Goal: Task Accomplishment & Management: Complete application form

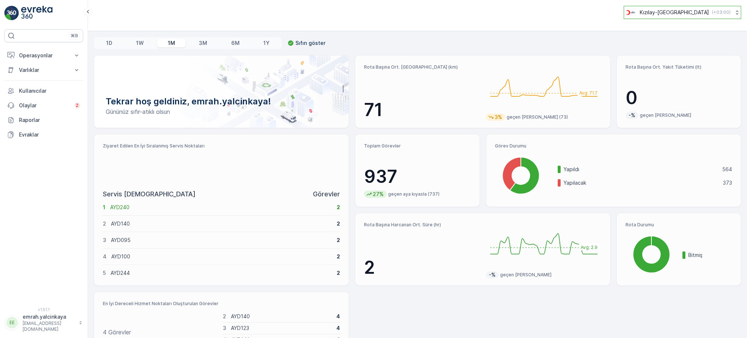
click at [712, 15] on p "( +03:00 )" at bounding box center [721, 12] width 19 height 6
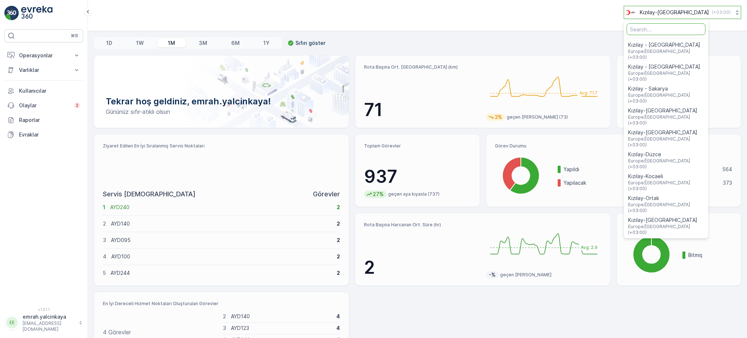
click at [712, 15] on p "( +03:00 )" at bounding box center [721, 12] width 19 height 6
click at [31, 59] on p "Operasyonlar" at bounding box center [44, 55] width 50 height 7
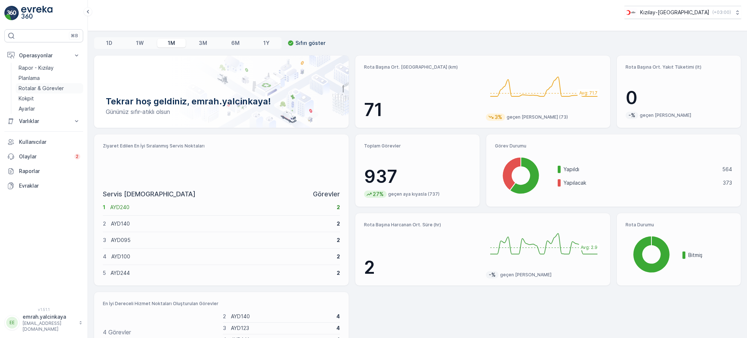
click at [31, 86] on p "Rotalar & Görevler" at bounding box center [41, 88] width 45 height 7
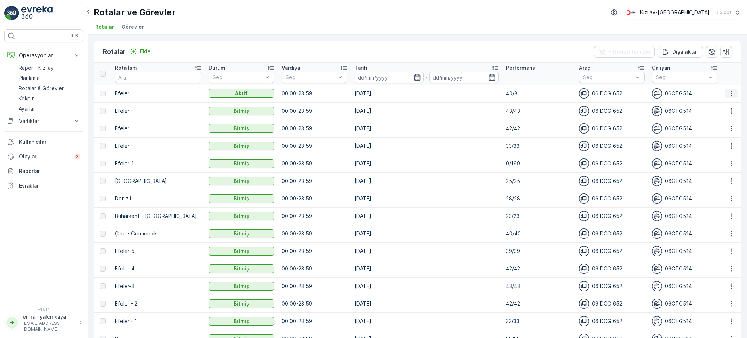
click at [729, 97] on button "button" at bounding box center [731, 93] width 13 height 9
click at [732, 113] on span "Rota Takibini Görüntüle" at bounding box center [714, 113] width 57 height 7
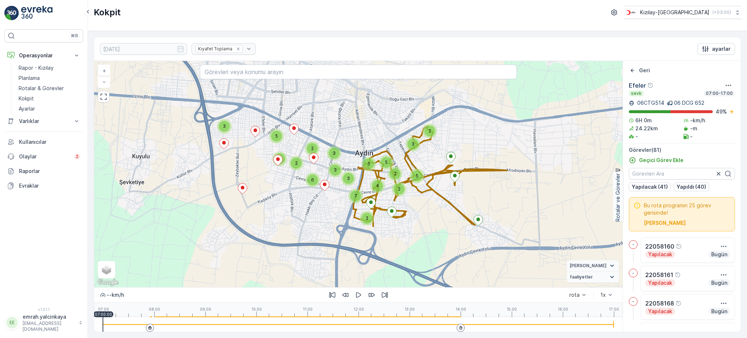
click at [452, 327] on div at bounding box center [358, 324] width 511 height 15
click at [359, 294] on icon "button" at bounding box center [358, 294] width 5 height 5
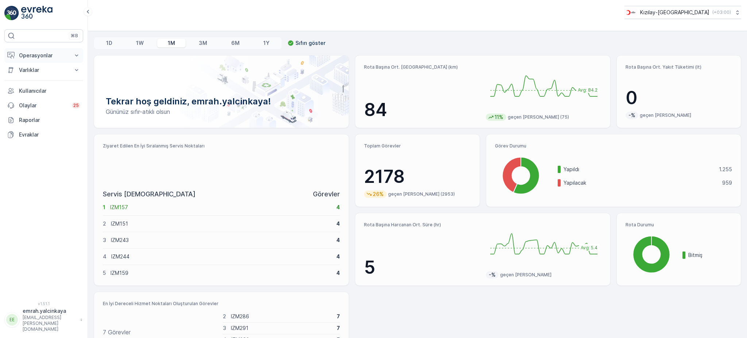
click at [25, 54] on p "Operasyonlar" at bounding box center [44, 55] width 50 height 7
click at [51, 85] on p "Rotalar & Görevler" at bounding box center [41, 88] width 45 height 7
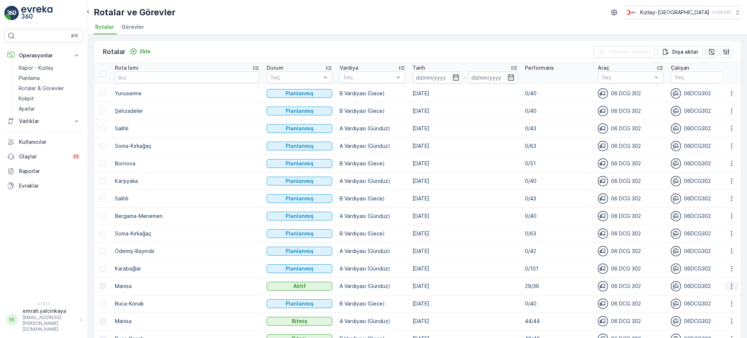
click at [732, 285] on icon "button" at bounding box center [731, 285] width 7 height 7
click at [738, 307] on span "Rota Takibini Görüntüle" at bounding box center [714, 306] width 57 height 7
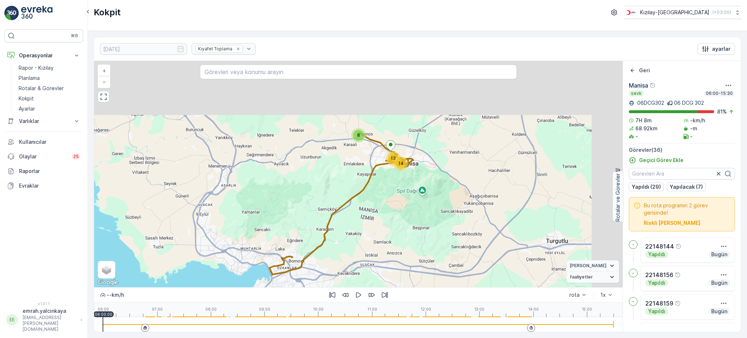
drag, startPoint x: 444, startPoint y: 158, endPoint x: 398, endPoint y: 221, distance: 78.2
click at [398, 221] on div "8 13 14 + − Uydu Yol haritası Arazi Karışık Leaflet Klavye kısayolları Harita V…" at bounding box center [358, 174] width 529 height 226
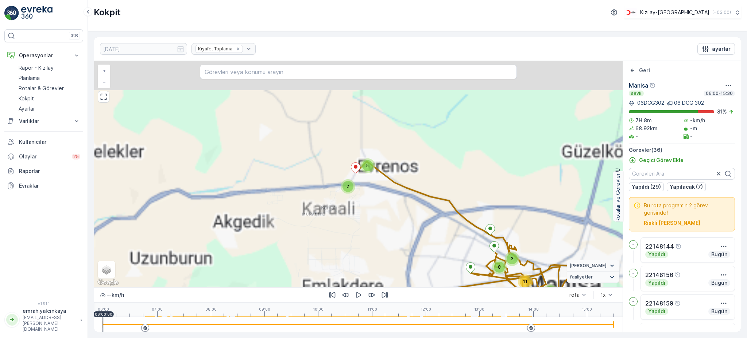
drag, startPoint x: 347, startPoint y: 136, endPoint x: 385, endPoint y: 202, distance: 76.2
click at [385, 202] on div "2 5 11 3 3 8 + − Uydu Yol haritası Arazi Karışık Leaflet Klavye kısayolları Har…" at bounding box center [358, 174] width 529 height 226
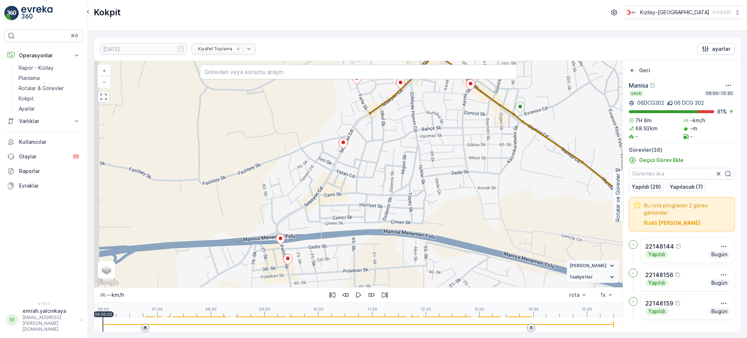
drag, startPoint x: 384, startPoint y: 188, endPoint x: 428, endPoint y: 114, distance: 85.8
click at [431, 117] on div "2 2 + − Uydu Yol haritası Arazi Karışık Leaflet Klavye kısayolları Harita Veril…" at bounding box center [358, 174] width 529 height 226
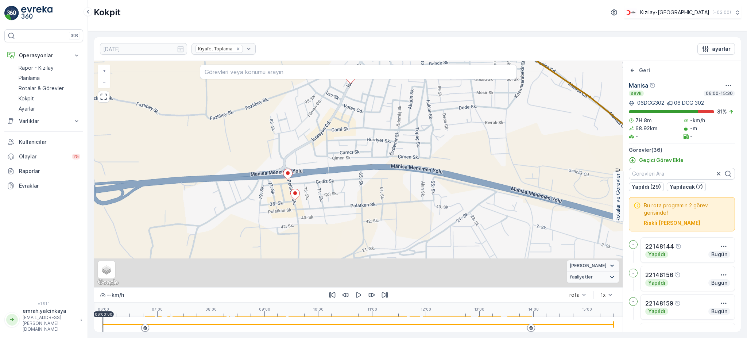
drag, startPoint x: 429, startPoint y: 169, endPoint x: 437, endPoint y: 134, distance: 36.6
click at [437, 134] on div "2 2 + − Uydu Yol haritası Arazi Karışık Leaflet Klavye kısayolları Harita Veril…" at bounding box center [358, 174] width 529 height 226
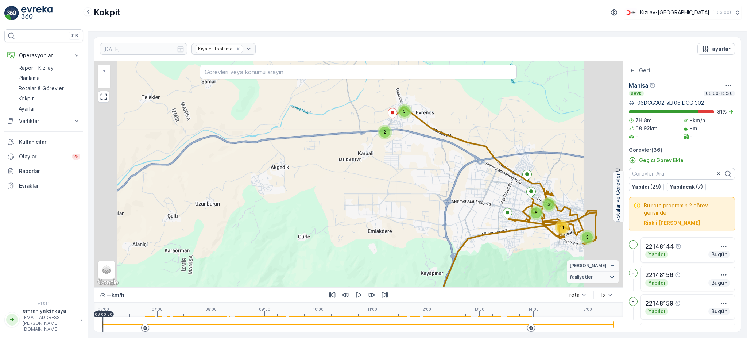
drag, startPoint x: 540, startPoint y: 175, endPoint x: 441, endPoint y: 131, distance: 109.2
click at [439, 127] on div "2 5 11 3 3 8 + − Uydu Yol haritası Arazi Karışık Leaflet Klavye kısayolları Har…" at bounding box center [358, 174] width 529 height 226
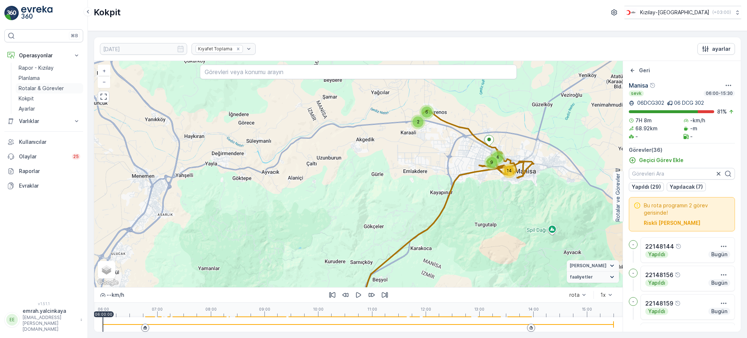
click at [48, 87] on p "Rotalar & Görevler" at bounding box center [41, 88] width 45 height 7
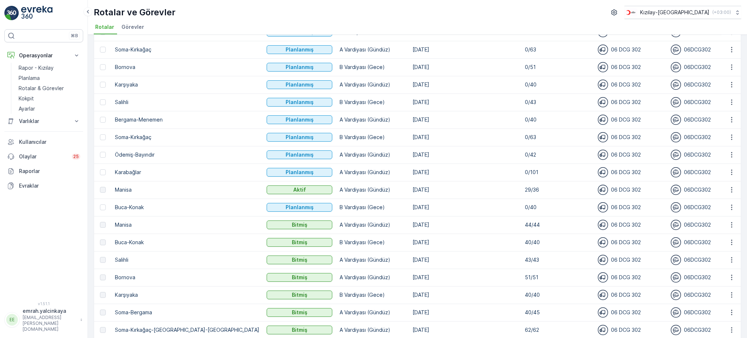
scroll to position [97, 0]
click at [409, 239] on td "02.10.2025" at bounding box center [465, 242] width 112 height 18
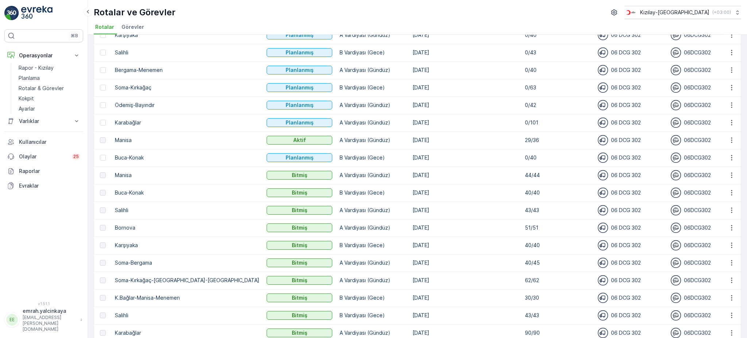
click at [409, 156] on td "[DATE]" at bounding box center [465, 158] width 112 height 18
click at [731, 157] on icon "button" at bounding box center [731, 157] width 7 height 7
click at [722, 213] on div "Sil" at bounding box center [715, 212] width 64 height 10
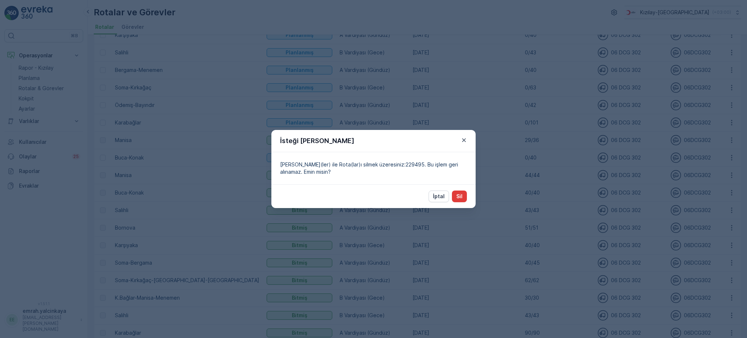
click at [459, 201] on button "Sil" at bounding box center [459, 196] width 15 height 12
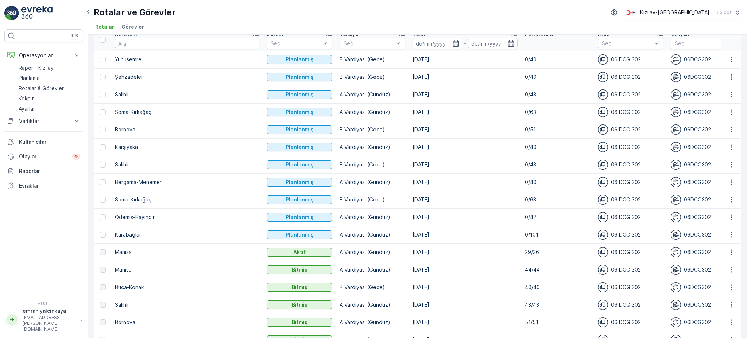
scroll to position [0, 0]
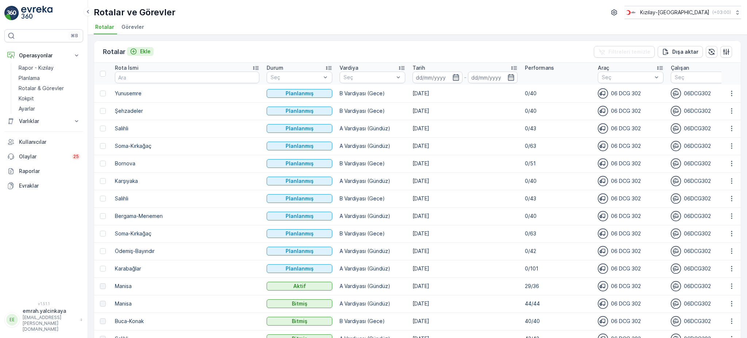
click at [141, 53] on p "Ekle" at bounding box center [145, 51] width 11 height 7
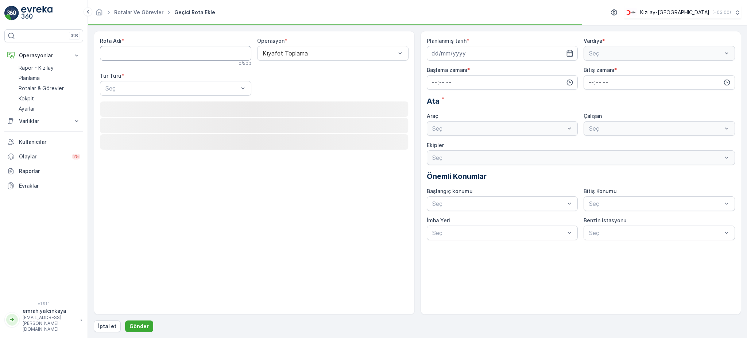
click at [212, 55] on Adı "Rota Adı" at bounding box center [175, 53] width 151 height 15
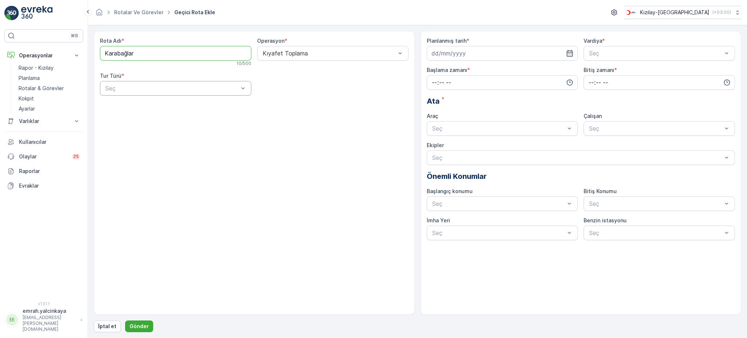
type Adı "Karabağlar"
click at [180, 108] on div "Statik" at bounding box center [175, 106] width 143 height 7
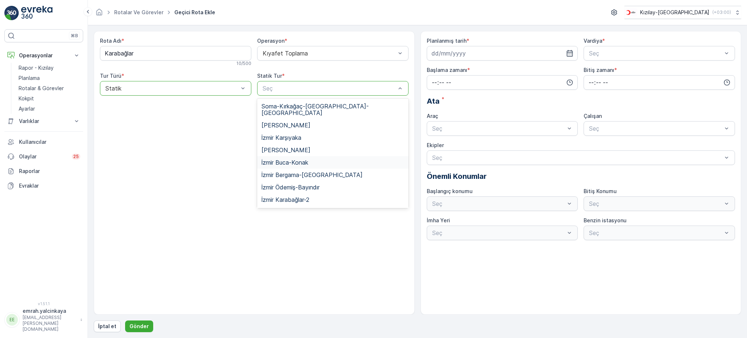
scroll to position [49, 0]
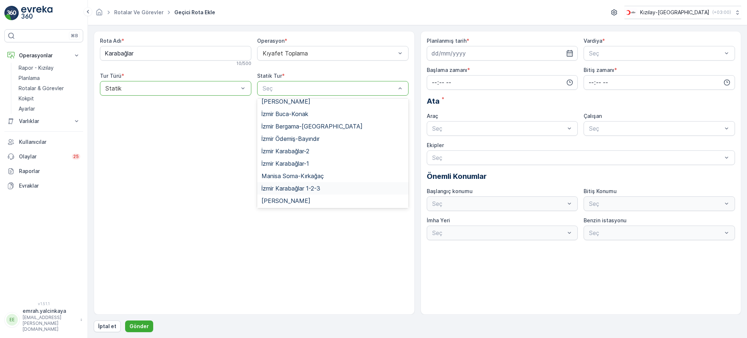
click at [339, 185] on div "İzmir Karabağlar 1-2-3" at bounding box center [333, 188] width 143 height 7
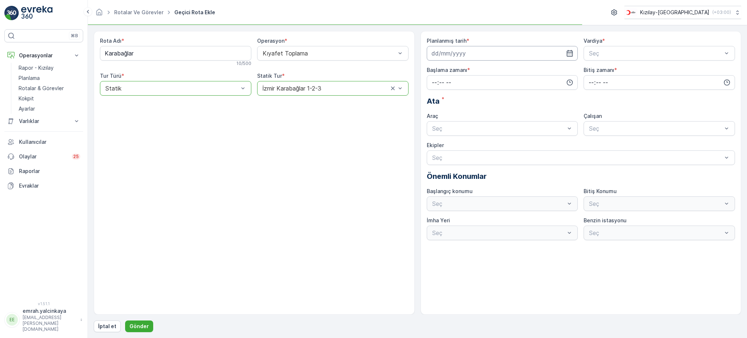
click at [466, 56] on input at bounding box center [502, 53] width 151 height 15
click at [441, 115] on div "6" at bounding box center [439, 115] width 12 height 12
type input "[DATE]"
click at [593, 47] on div "Seç" at bounding box center [659, 53] width 151 height 15
click at [611, 81] on span "B Vardiyası (Gece)" at bounding box center [613, 83] width 50 height 7
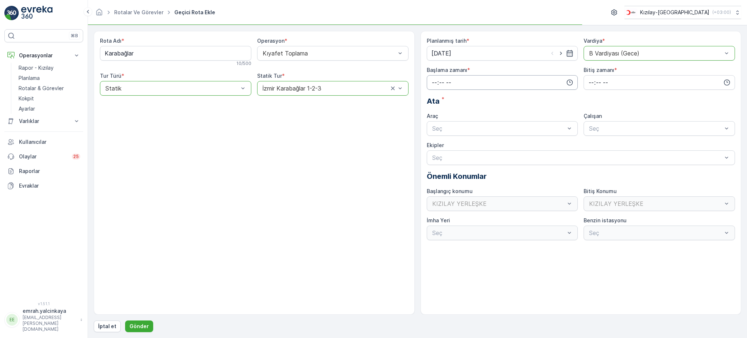
click at [545, 81] on input "time" at bounding box center [502, 82] width 151 height 15
click at [435, 104] on span "15" at bounding box center [434, 101] width 6 height 7
type input "15:00"
click at [592, 80] on input "time" at bounding box center [659, 82] width 151 height 15
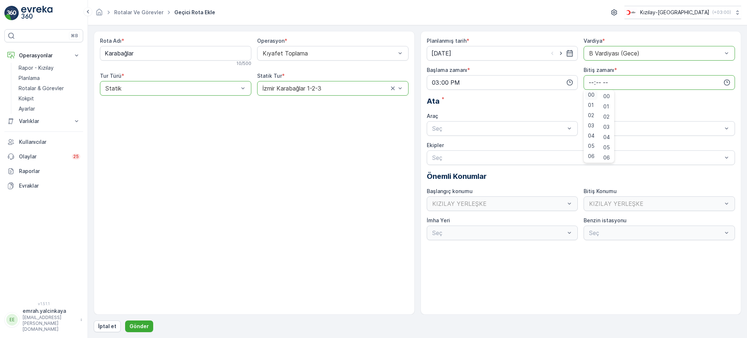
scroll to position [0, 0]
click at [592, 96] on span "00" at bounding box center [591, 96] width 7 height 7
type input "00:00"
click at [531, 144] on div "06 DCG 302 Meşgul" at bounding box center [502, 146] width 143 height 7
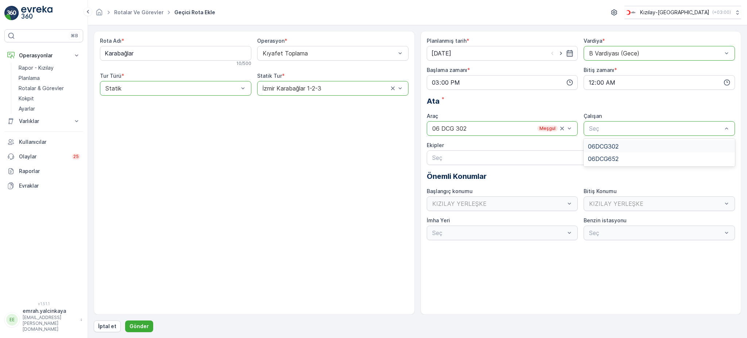
click at [617, 144] on span "06DCG302" at bounding box center [603, 146] width 31 height 7
click at [133, 328] on p "Gönder" at bounding box center [139, 326] width 19 height 7
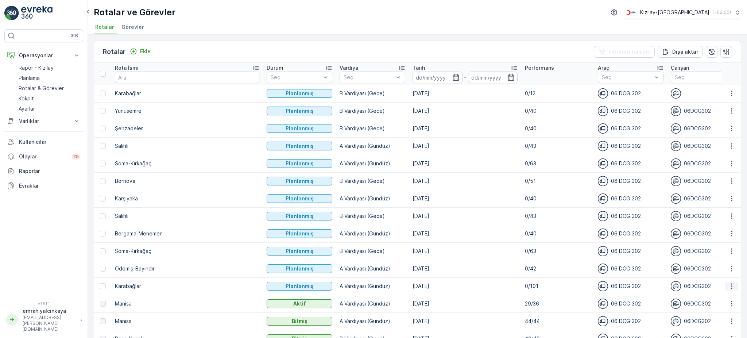
click at [731, 288] on icon "button" at bounding box center [731, 285] width 1 height 5
click at [725, 278] on div "Sil" at bounding box center [715, 274] width 64 height 10
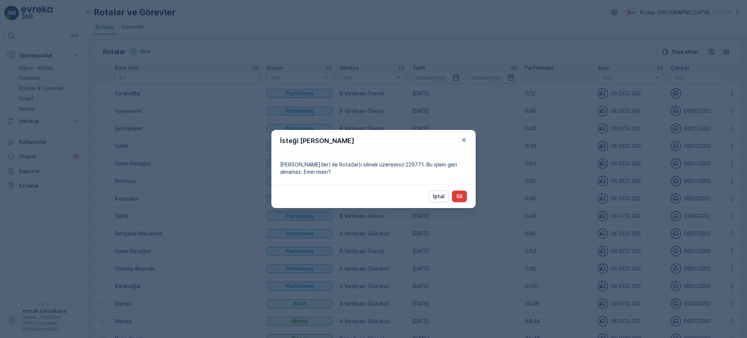
click at [459, 193] on p "Sil" at bounding box center [459, 196] width 6 height 7
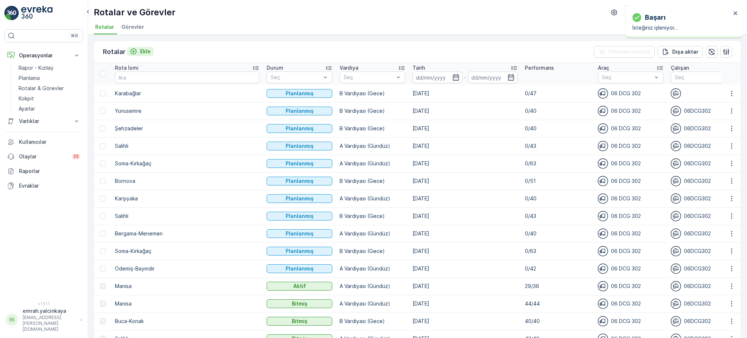
click at [133, 51] on icon "Ekle" at bounding box center [133, 51] width 7 height 7
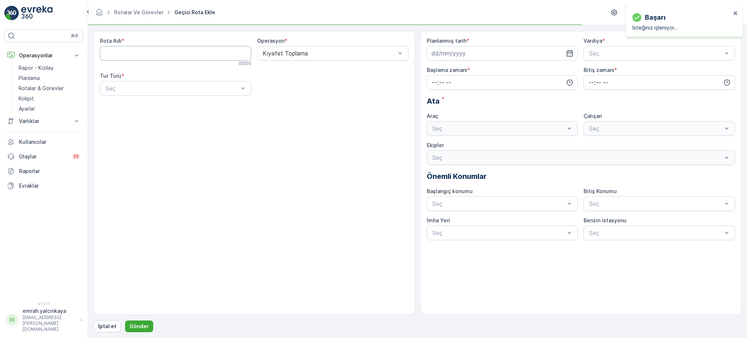
click at [143, 56] on Adı "Rota Adı" at bounding box center [175, 53] width 151 height 15
type Adı "Karabağlar"
click at [151, 120] on div "Dinamik" at bounding box center [175, 118] width 143 height 7
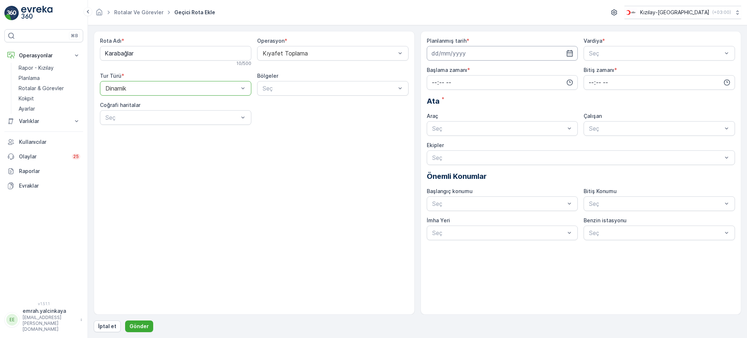
click at [447, 54] on input at bounding box center [502, 53] width 151 height 15
click at [453, 113] on div "7" at bounding box center [452, 115] width 12 height 12
type input "[DATE]"
click at [612, 69] on span "A Vardiyası (Gündüz)" at bounding box center [616, 71] width 57 height 7
click at [531, 82] on input "time" at bounding box center [502, 82] width 151 height 15
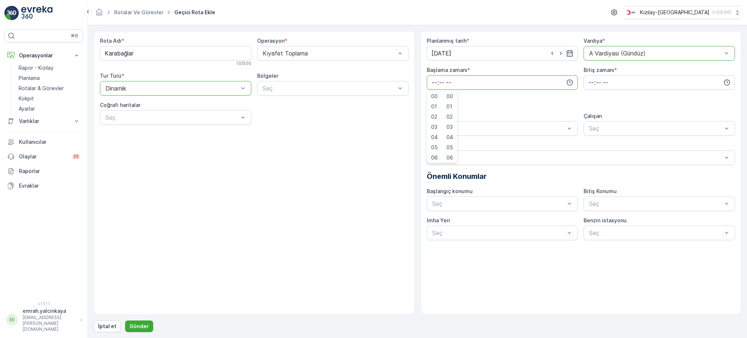
scroll to position [1, 0]
click at [433, 155] on span "06" at bounding box center [434, 155] width 7 height 7
type input "06:00"
click at [592, 81] on input "time" at bounding box center [659, 82] width 151 height 15
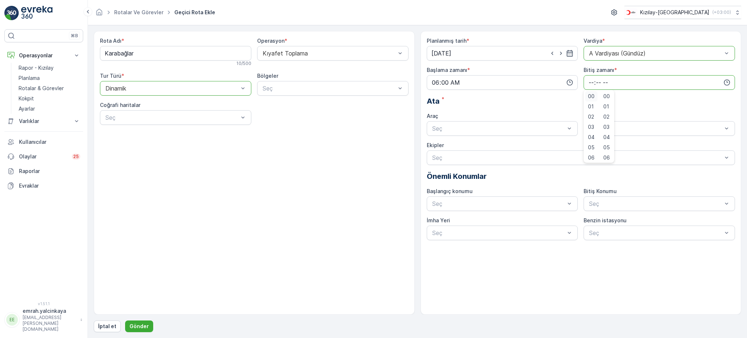
click at [593, 97] on span "00" at bounding box center [591, 96] width 7 height 7
type input "00:00"
drag, startPoint x: 538, startPoint y: 132, endPoint x: 530, endPoint y: 138, distance: 9.9
click at [525, 142] on div "06 DCG 302" at bounding box center [502, 146] width 151 height 12
click at [628, 145] on div "06DCG302" at bounding box center [659, 146] width 143 height 7
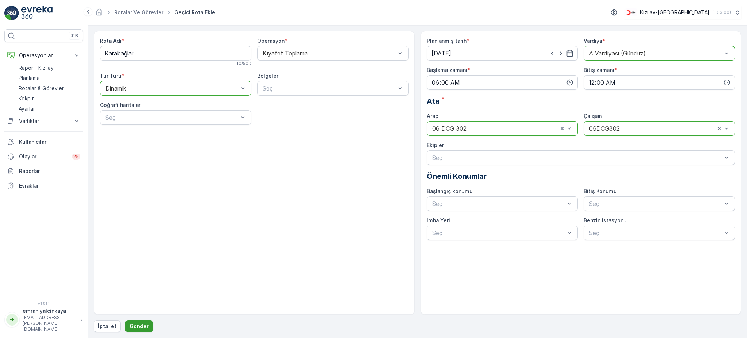
click at [136, 324] on p "Gönder" at bounding box center [139, 326] width 19 height 7
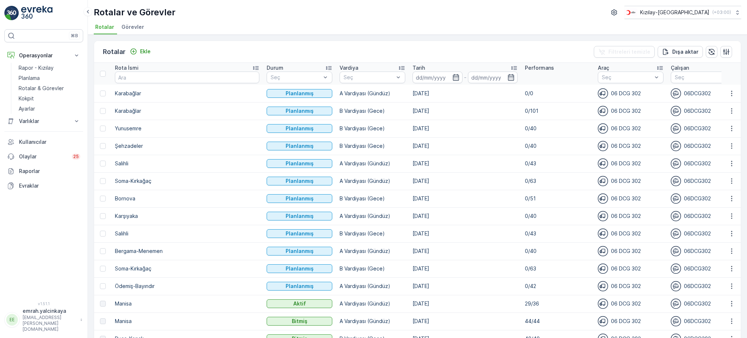
click at [413, 65] on p "Tarih" at bounding box center [419, 67] width 12 height 7
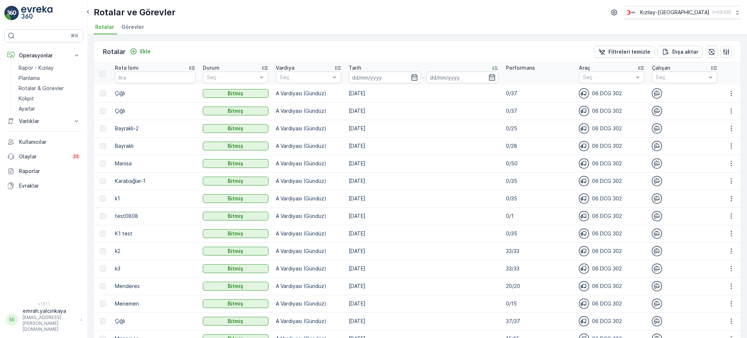
click at [357, 70] on p "Tarih" at bounding box center [355, 67] width 12 height 7
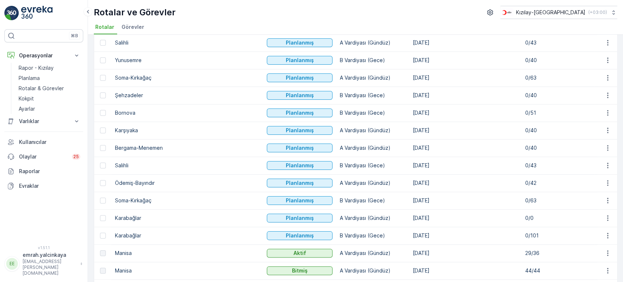
scroll to position [162, 0]
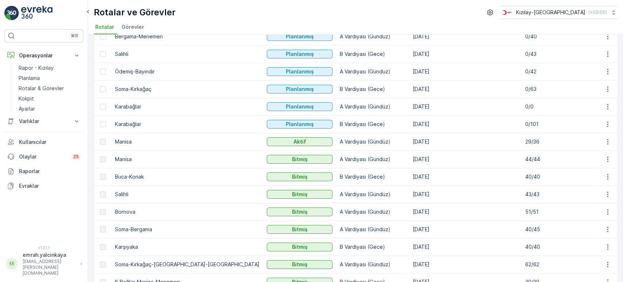
click at [340, 123] on p "B Vardiyası (Gece)" at bounding box center [373, 123] width 66 height 7
drag, startPoint x: 462, startPoint y: 160, endPoint x: 457, endPoint y: 158, distance: 4.3
click at [461, 159] on td "03.10.2025" at bounding box center [465, 159] width 112 height 18
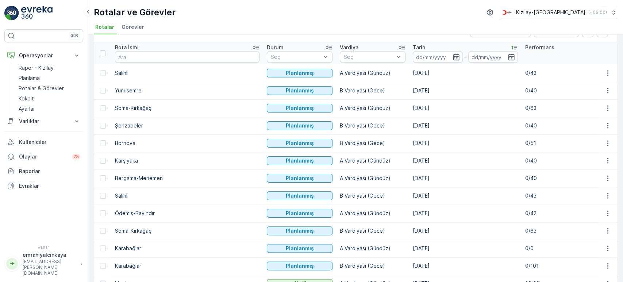
scroll to position [0, 0]
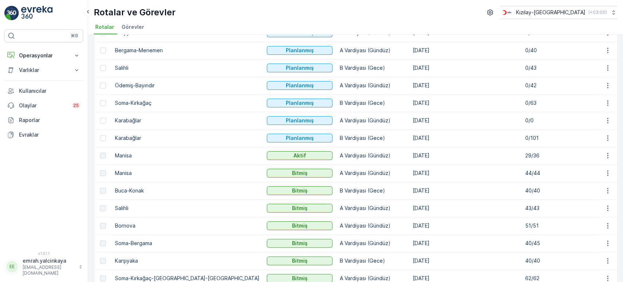
scroll to position [162, 0]
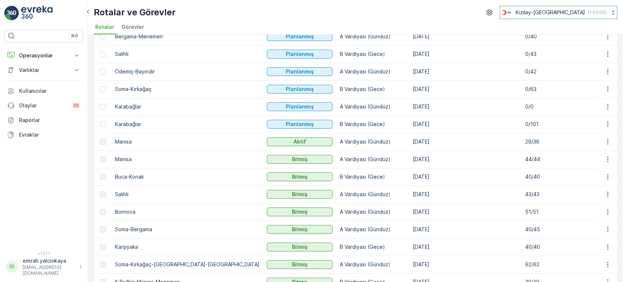
click at [601, 13] on p "( +03:00 )" at bounding box center [597, 12] width 19 height 6
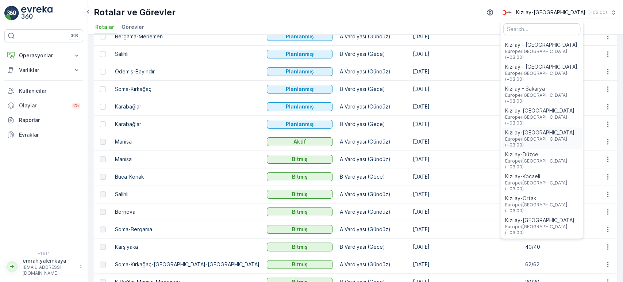
click at [575, 136] on span "Europe/Istanbul (+03:00)" at bounding box center [542, 142] width 74 height 12
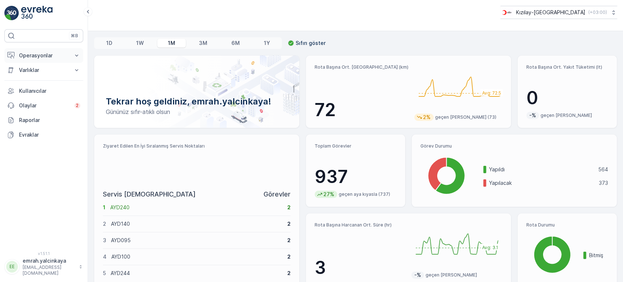
click at [46, 53] on p "Operasyonlar" at bounding box center [44, 55] width 50 height 7
click at [46, 88] on p "Rotalar & Görevler" at bounding box center [41, 88] width 45 height 7
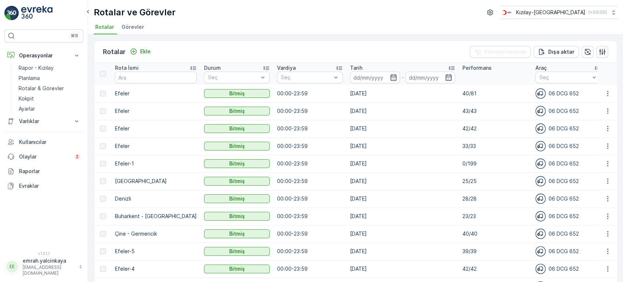
click at [121, 92] on p "Efeler" at bounding box center [156, 93] width 82 height 7
copy p "Efeler"
click at [142, 51] on p "Ekle" at bounding box center [145, 51] width 11 height 7
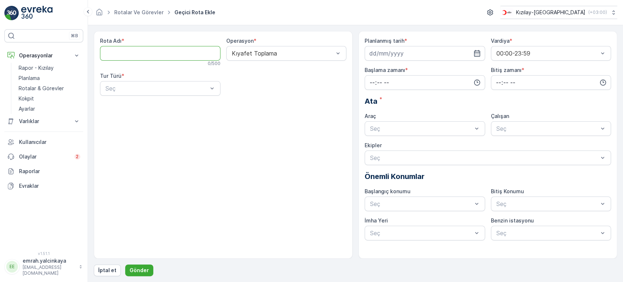
paste Adı "Efeler"
type Adı "Efeler"
click at [133, 115] on div "Dinamik" at bounding box center [160, 118] width 120 height 12
click at [388, 52] on input at bounding box center [424, 53] width 120 height 15
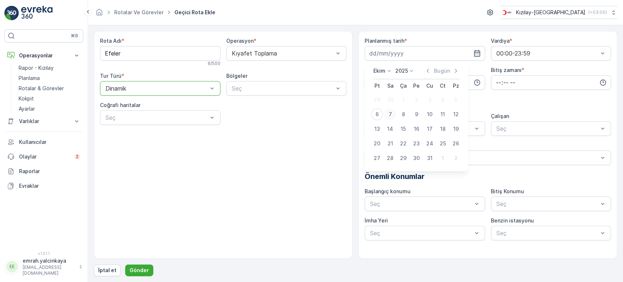
click at [392, 117] on div "7" at bounding box center [390, 114] width 12 height 12
type input "[DATE]"
click at [405, 87] on input "time" at bounding box center [424, 82] width 120 height 15
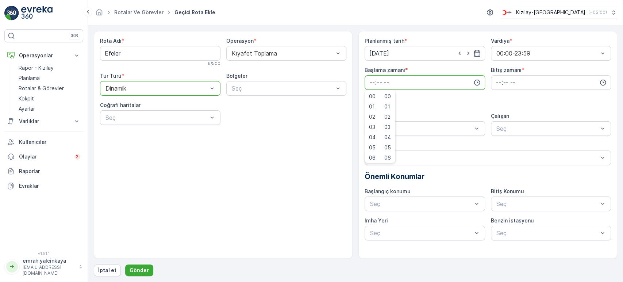
scroll to position [12, 0]
click at [373, 156] on span "07" at bounding box center [372, 155] width 7 height 7
type input "07:00"
click at [495, 85] on input "time" at bounding box center [551, 82] width 120 height 15
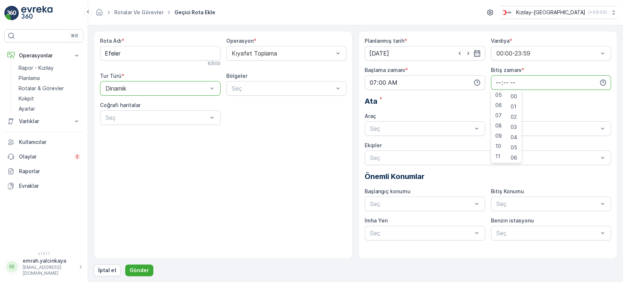
scroll to position [162, 0]
click at [497, 106] on span "17" at bounding box center [498, 107] width 6 height 7
type input "17:00"
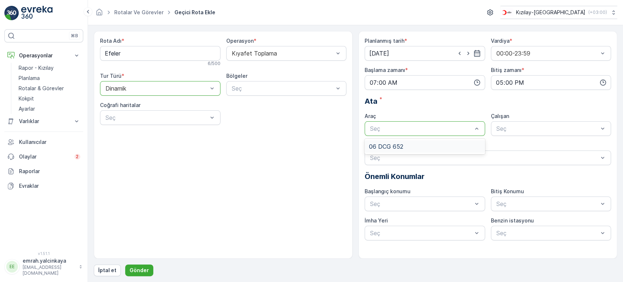
drag, startPoint x: 444, startPoint y: 144, endPoint x: 462, endPoint y: 143, distance: 18.6
click at [444, 144] on div "06 DCG 652" at bounding box center [425, 146] width 112 height 7
click at [520, 142] on div "06CTG514" at bounding box center [551, 146] width 120 height 12
click at [138, 267] on p "Gönder" at bounding box center [139, 269] width 19 height 7
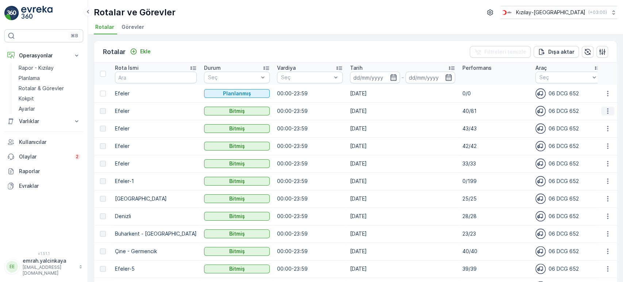
click at [607, 112] on icon "button" at bounding box center [607, 110] width 7 height 7
click at [604, 125] on span "Daha fazla ayrıntı görün" at bounding box center [590, 121] width 58 height 7
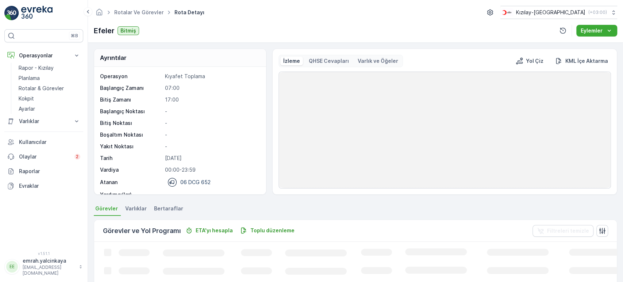
scroll to position [162, 0]
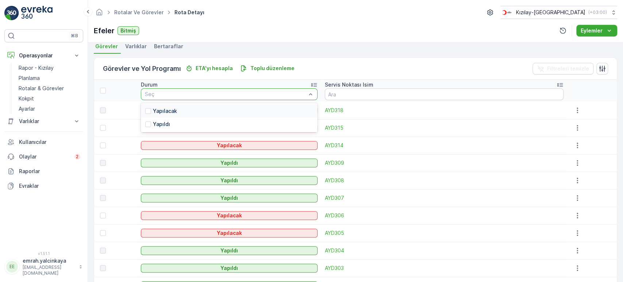
click at [287, 108] on div "Yapılacak" at bounding box center [229, 110] width 176 height 13
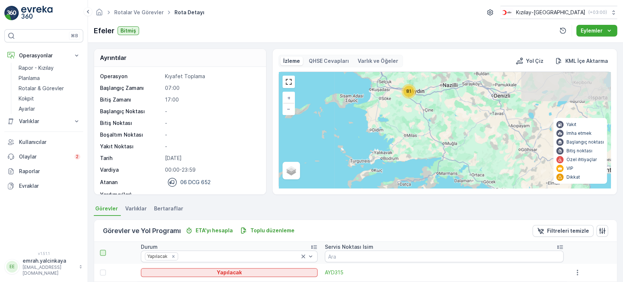
click at [102, 254] on div at bounding box center [103, 253] width 6 height 6
click at [104, 250] on input "checkbox" at bounding box center [104, 250] width 0 height 0
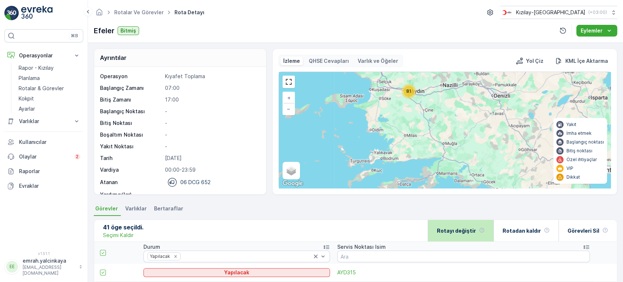
click at [453, 235] on div "Rotayı değiştir" at bounding box center [461, 231] width 48 height 22
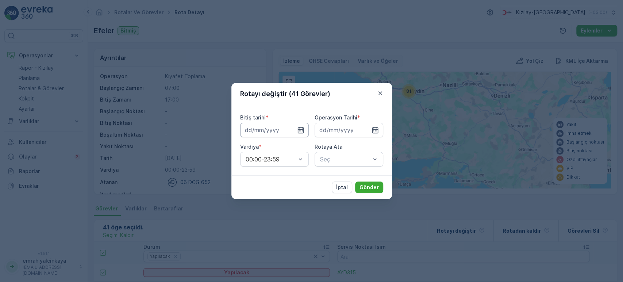
click at [292, 130] on input at bounding box center [274, 130] width 69 height 15
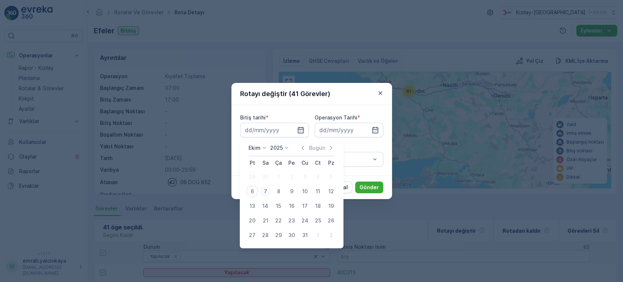
click at [264, 192] on div "7" at bounding box center [265, 191] width 12 height 12
type input "[DATE]"
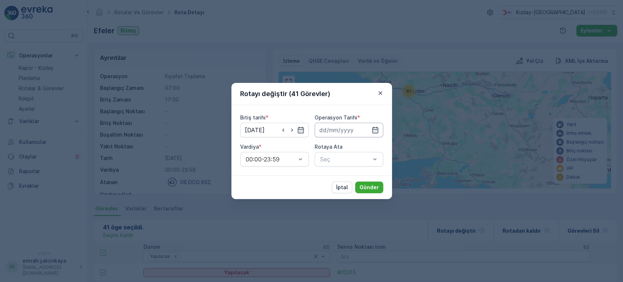
click at [335, 130] on input at bounding box center [348, 130] width 69 height 15
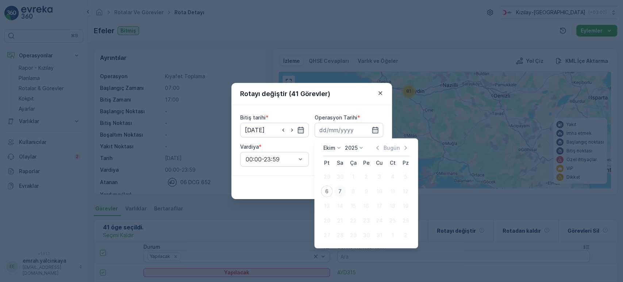
drag, startPoint x: 340, startPoint y: 189, endPoint x: 324, endPoint y: 183, distance: 16.7
click at [340, 189] on div "7" at bounding box center [340, 191] width 12 height 12
type input "[DATE]"
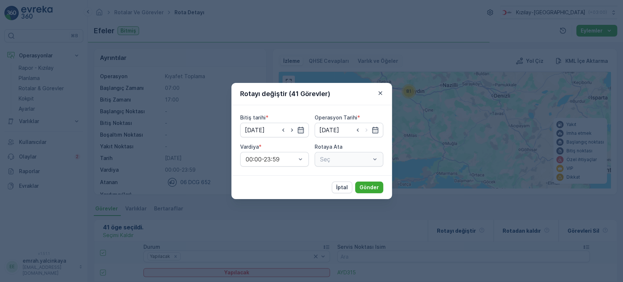
click at [331, 163] on div "Seç" at bounding box center [348, 159] width 69 height 15
click at [340, 183] on span "Efeler (Planlanmış) - 06 DCG 652" at bounding box center [348, 180] width 60 height 13
click at [369, 186] on p "Gönder" at bounding box center [368, 187] width 19 height 7
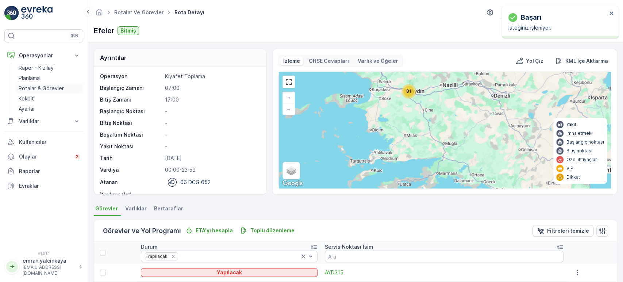
click at [41, 88] on p "Rotalar & Görevler" at bounding box center [41, 88] width 45 height 7
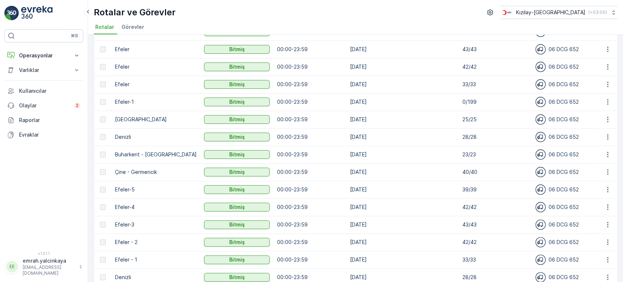
scroll to position [81, 0]
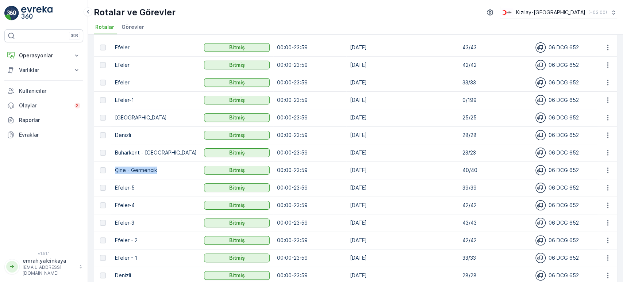
drag, startPoint x: 116, startPoint y: 169, endPoint x: 160, endPoint y: 167, distance: 44.2
click at [160, 167] on p "Çine - Germencik" at bounding box center [156, 169] width 82 height 7
copy p "Çine - Germencik"
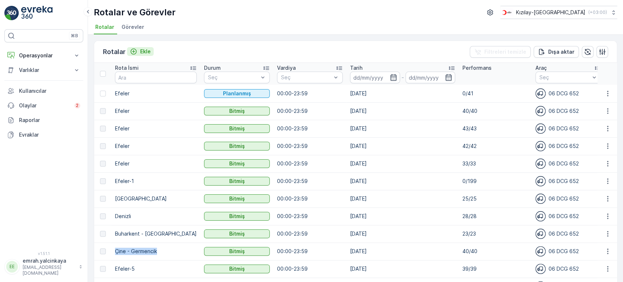
click at [143, 49] on p "Ekle" at bounding box center [145, 51] width 11 height 7
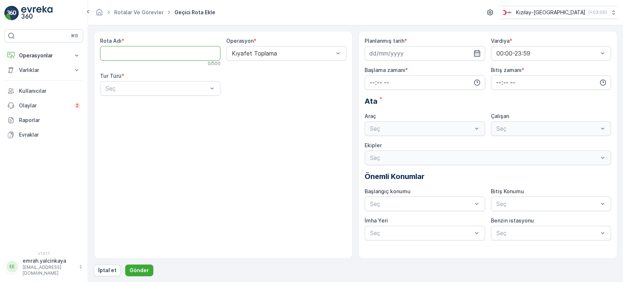
paste Adı "Çine - Germencik"
type Adı "Çine - Germencik"
click at [134, 106] on div "Statik" at bounding box center [160, 106] width 112 height 7
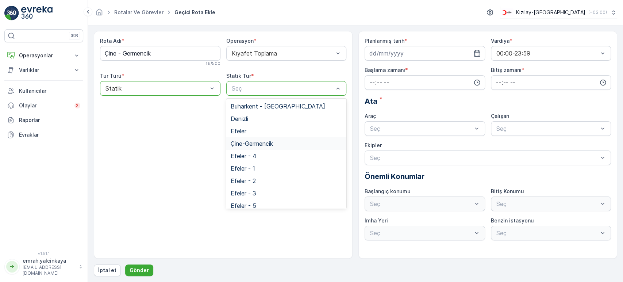
click at [285, 142] on div "Çine-Germencik" at bounding box center [287, 143] width 112 height 7
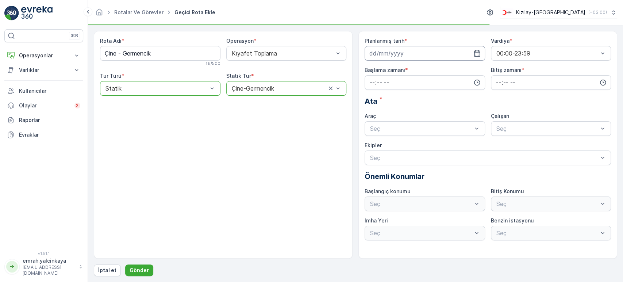
click at [403, 56] on input at bounding box center [424, 53] width 120 height 15
click at [404, 116] on div "8" at bounding box center [403, 114] width 12 height 12
type input "[DATE]"
click at [407, 84] on input "time" at bounding box center [424, 82] width 120 height 15
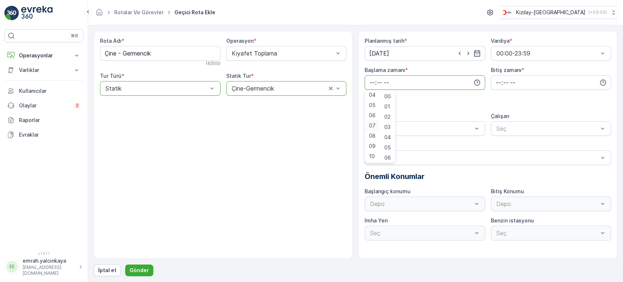
click at [374, 128] on span "07" at bounding box center [372, 125] width 7 height 7
type input "07:00"
click at [498, 81] on input "time" at bounding box center [551, 82] width 120 height 15
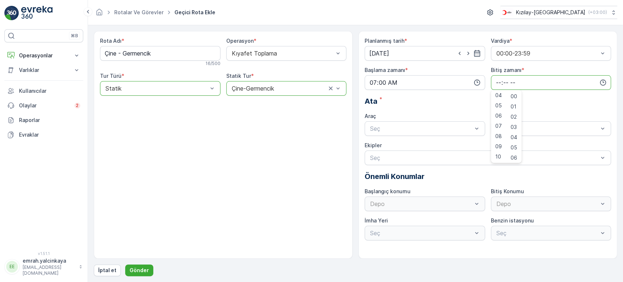
scroll to position [121, 0]
click at [500, 148] on div "17" at bounding box center [498, 148] width 12 height 10
type input "17:00"
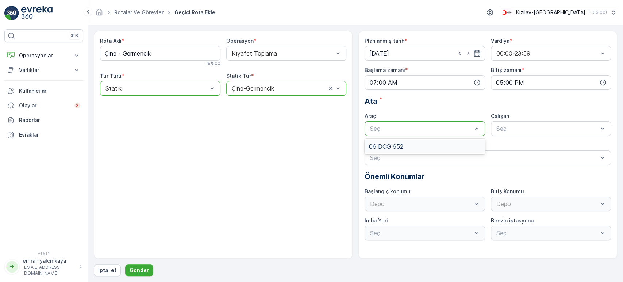
click at [466, 140] on div "06 DCG 652" at bounding box center [424, 146] width 120 height 12
drag, startPoint x: 514, startPoint y: 146, endPoint x: 502, endPoint y: 147, distance: 12.4
click at [514, 146] on span "06CTG514" at bounding box center [510, 146] width 30 height 7
click at [143, 271] on p "Gönder" at bounding box center [139, 269] width 19 height 7
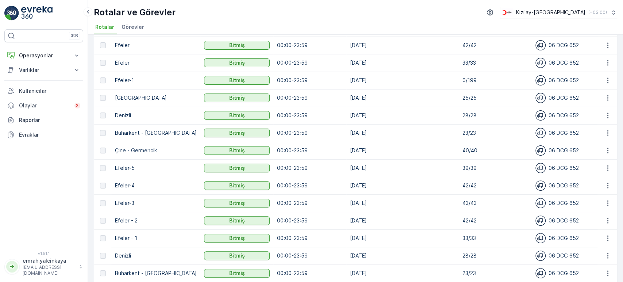
scroll to position [121, 0]
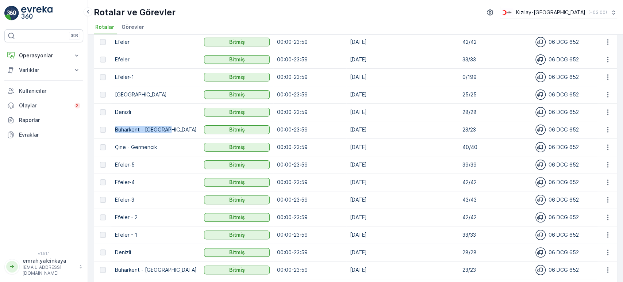
drag, startPoint x: 115, startPoint y: 130, endPoint x: 174, endPoint y: 131, distance: 59.8
click at [174, 131] on p "Buharkent - [GEOGRAPHIC_DATA]" at bounding box center [156, 129] width 82 height 7
copy p "Buharkent - [GEOGRAPHIC_DATA]"
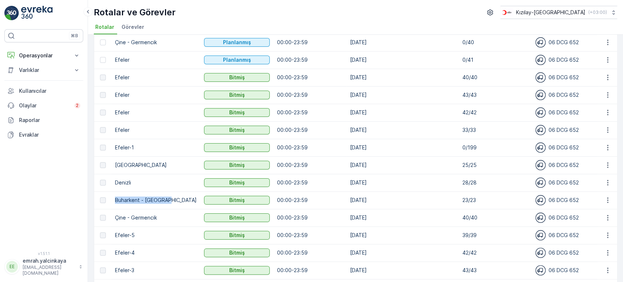
scroll to position [0, 0]
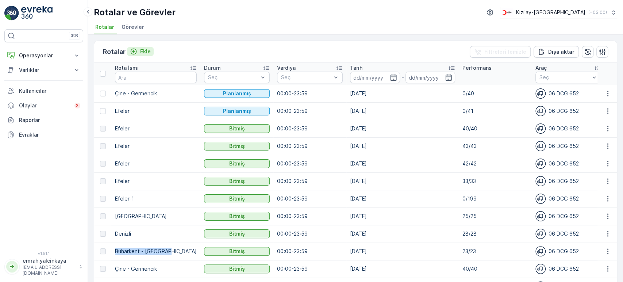
click at [139, 50] on div "Ekle" at bounding box center [140, 51] width 21 height 7
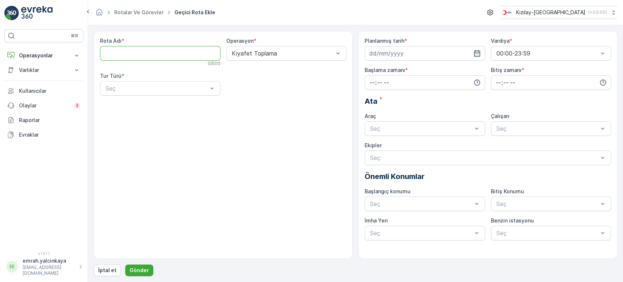
paste Adı "Buharkent - [GEOGRAPHIC_DATA]"
type Adı "Buharkent - [GEOGRAPHIC_DATA]"
click at [188, 82] on div "Seç" at bounding box center [160, 88] width 120 height 15
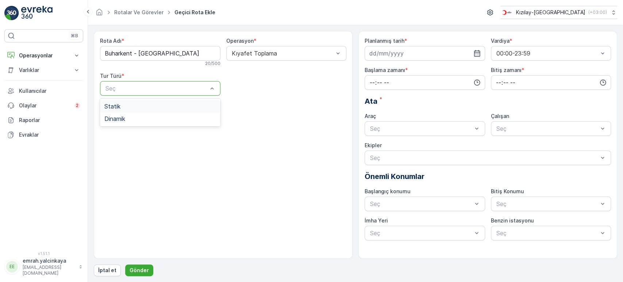
click at [168, 105] on div "Statik" at bounding box center [160, 106] width 112 height 7
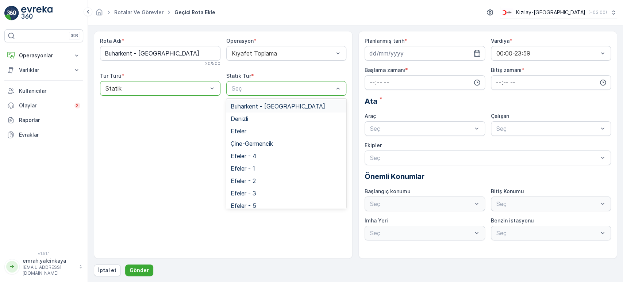
click at [278, 106] on span "Buharkent - [GEOGRAPHIC_DATA]" at bounding box center [278, 106] width 94 height 7
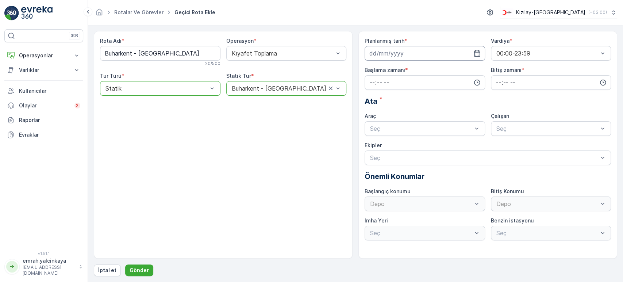
click at [422, 57] on input at bounding box center [424, 53] width 120 height 15
click at [415, 113] on div "9" at bounding box center [416, 114] width 12 height 12
type input "[DATE]"
click at [417, 85] on input "time" at bounding box center [424, 82] width 120 height 15
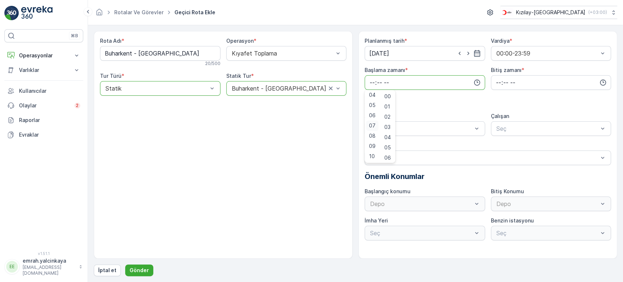
click at [370, 126] on span "07" at bounding box center [372, 125] width 7 height 7
type input "07:00"
click at [494, 84] on input "time" at bounding box center [551, 82] width 120 height 15
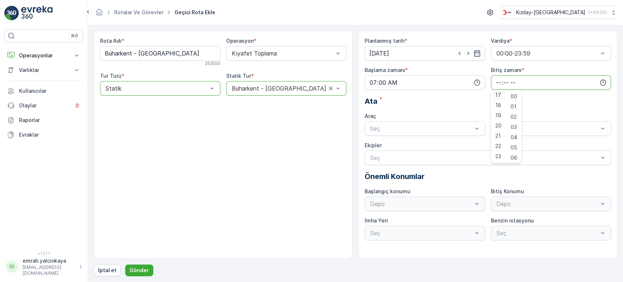
scroll to position [174, 0]
click at [496, 96] on span "17" at bounding box center [498, 96] width 6 height 7
type input "17:00"
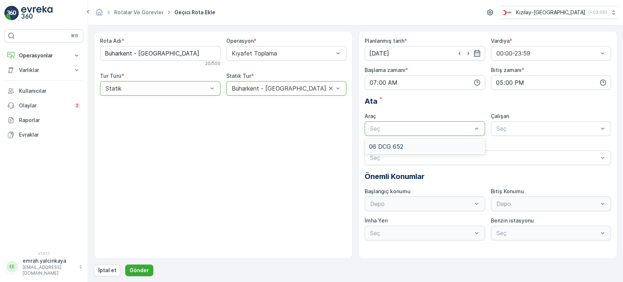
drag, startPoint x: 444, startPoint y: 142, endPoint x: 461, endPoint y: 143, distance: 16.8
click at [445, 143] on div "06 DCG 652" at bounding box center [425, 146] width 112 height 7
click at [514, 141] on div "06CTG514" at bounding box center [551, 146] width 120 height 12
click at [143, 267] on p "Gönder" at bounding box center [139, 269] width 19 height 7
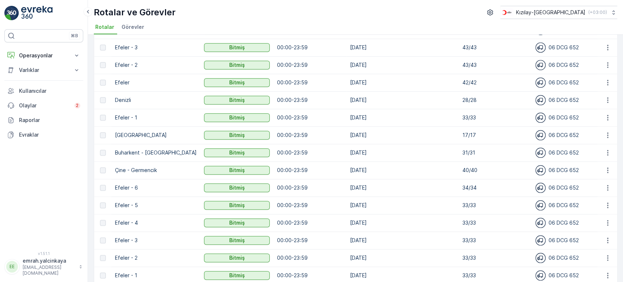
scroll to position [365, 0]
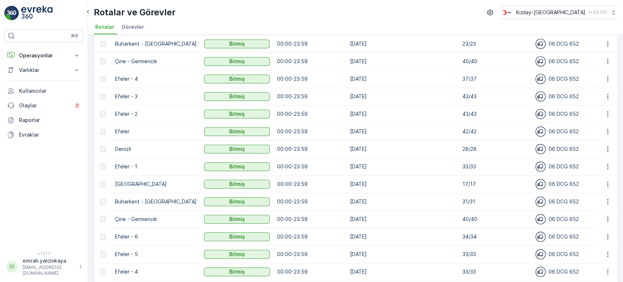
click at [125, 148] on p "Denizli" at bounding box center [156, 148] width 82 height 7
copy p "Denizli"
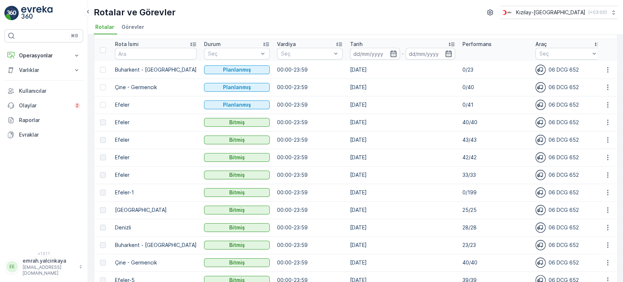
scroll to position [0, 0]
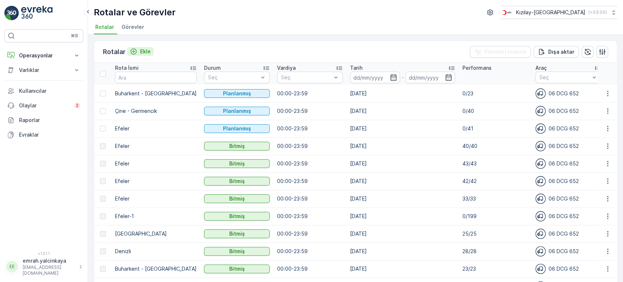
click at [143, 50] on p "Ekle" at bounding box center [145, 51] width 11 height 7
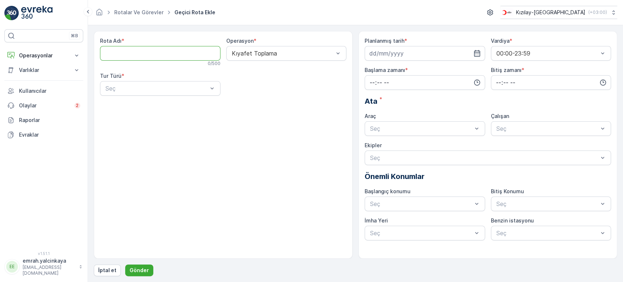
paste Adı "Denizli"
type Adı "Denizli"
click at [148, 107] on div "Statik" at bounding box center [160, 106] width 112 height 7
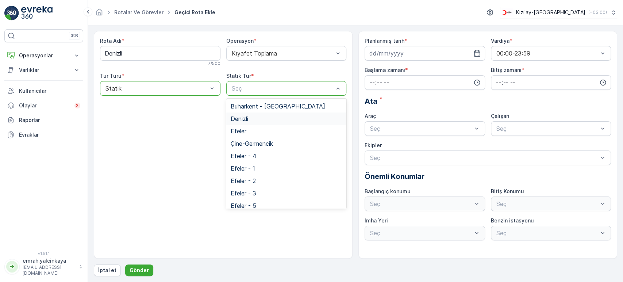
click at [271, 119] on div "Denizli" at bounding box center [287, 118] width 112 height 7
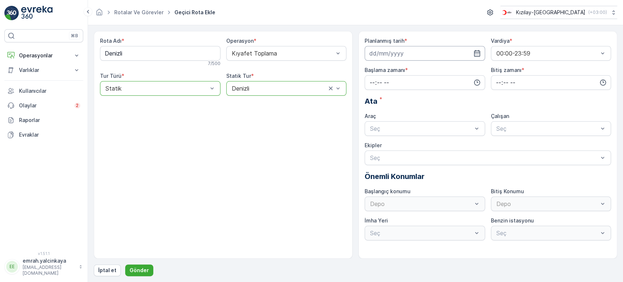
click at [389, 46] on input at bounding box center [424, 53] width 120 height 15
click at [429, 116] on div "10" at bounding box center [430, 114] width 12 height 12
type input "10.10.2025"
click at [405, 82] on input "time" at bounding box center [424, 82] width 120 height 15
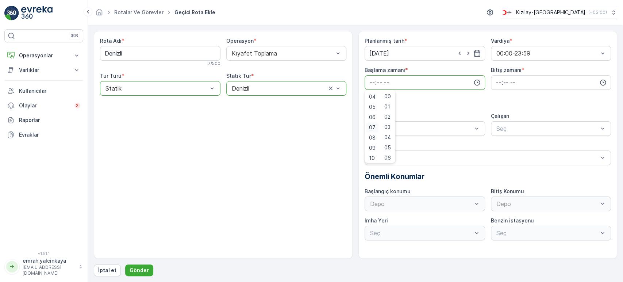
click at [374, 126] on span "07" at bounding box center [372, 127] width 7 height 7
type input "07:00"
click at [499, 84] on input "time" at bounding box center [551, 82] width 120 height 15
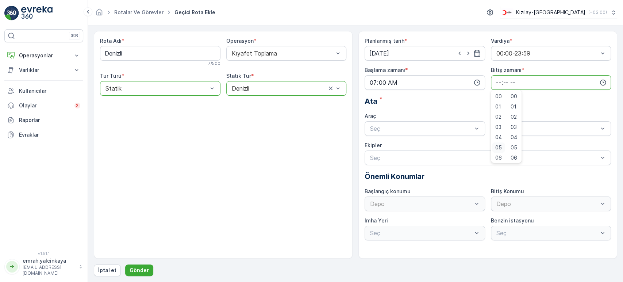
scroll to position [121, 0]
click at [498, 146] on span "17" at bounding box center [498, 148] width 6 height 7
type input "17:00"
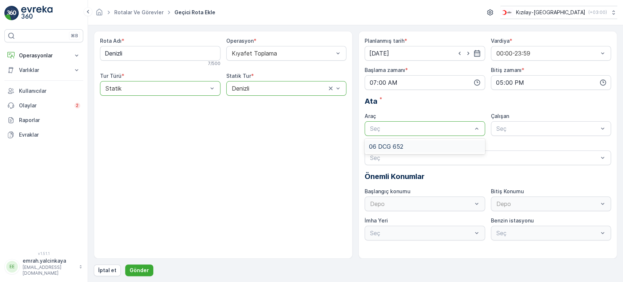
drag, startPoint x: 448, startPoint y: 145, endPoint x: 455, endPoint y: 145, distance: 7.3
click at [449, 146] on div "06 DCG 652" at bounding box center [425, 146] width 112 height 7
drag, startPoint x: 509, startPoint y: 145, endPoint x: 368, endPoint y: 183, distance: 145.5
click at [508, 145] on span "06CTG514" at bounding box center [510, 146] width 30 height 7
click at [142, 271] on p "Gönder" at bounding box center [139, 269] width 19 height 7
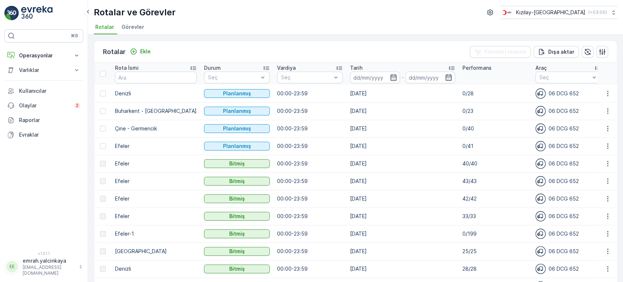
click at [122, 196] on p "Efeler" at bounding box center [156, 198] width 82 height 7
copy p "Efeler"
click at [142, 49] on p "Ekle" at bounding box center [145, 51] width 11 height 7
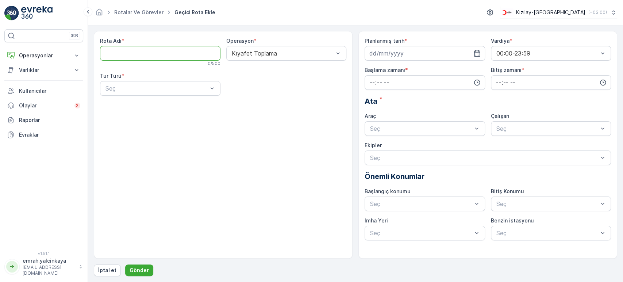
paste Adı "Efeler"
type Adı "Efeler"
drag, startPoint x: 157, startPoint y: 107, endPoint x: 165, endPoint y: 104, distance: 9.1
click at [157, 107] on div "Statik" at bounding box center [160, 106] width 112 height 7
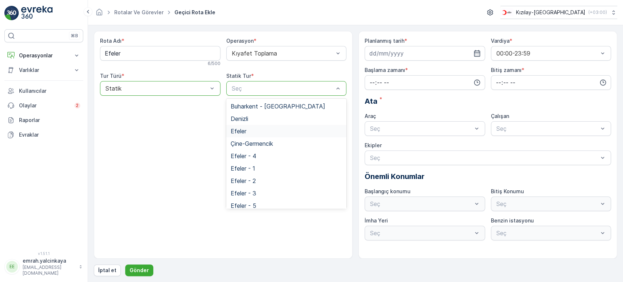
click at [251, 132] on div "Efeler" at bounding box center [287, 131] width 112 height 7
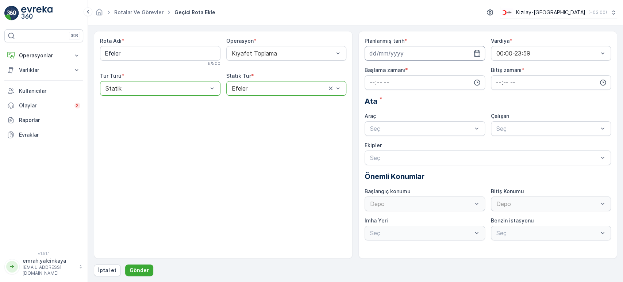
click at [394, 53] on input at bounding box center [424, 53] width 120 height 15
click at [376, 128] on div "13" at bounding box center [377, 129] width 12 height 12
type input "[DATE]"
click at [418, 83] on input "time" at bounding box center [424, 82] width 120 height 15
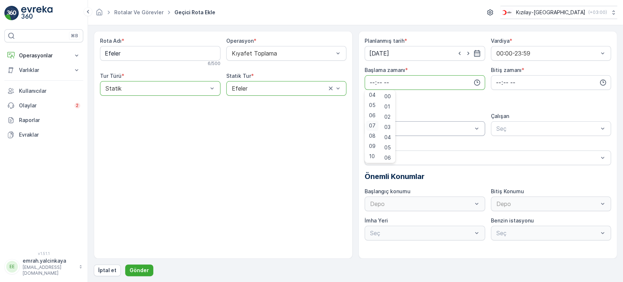
click at [372, 124] on span "07" at bounding box center [372, 125] width 7 height 7
type input "07:00"
click at [498, 83] on input "time" at bounding box center [551, 82] width 120 height 15
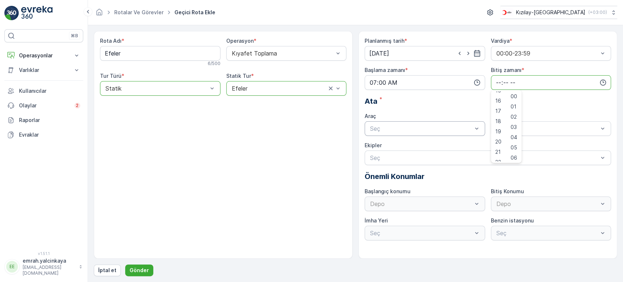
scroll to position [162, 0]
click at [498, 108] on span "17" at bounding box center [498, 107] width 6 height 7
type input "17:00"
click at [448, 142] on div "06 DCG 652" at bounding box center [424, 146] width 120 height 12
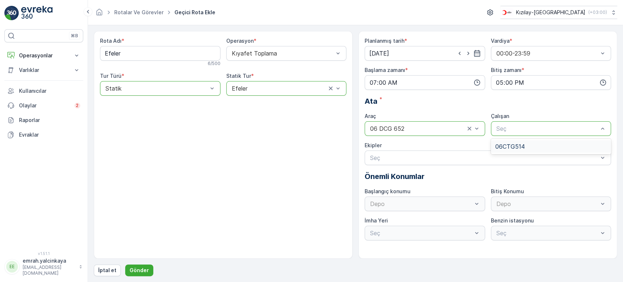
click at [511, 143] on span "06CTG514" at bounding box center [510, 146] width 30 height 7
click at [142, 269] on p "Gönder" at bounding box center [139, 269] width 19 height 7
